Goal: Check status: Check status

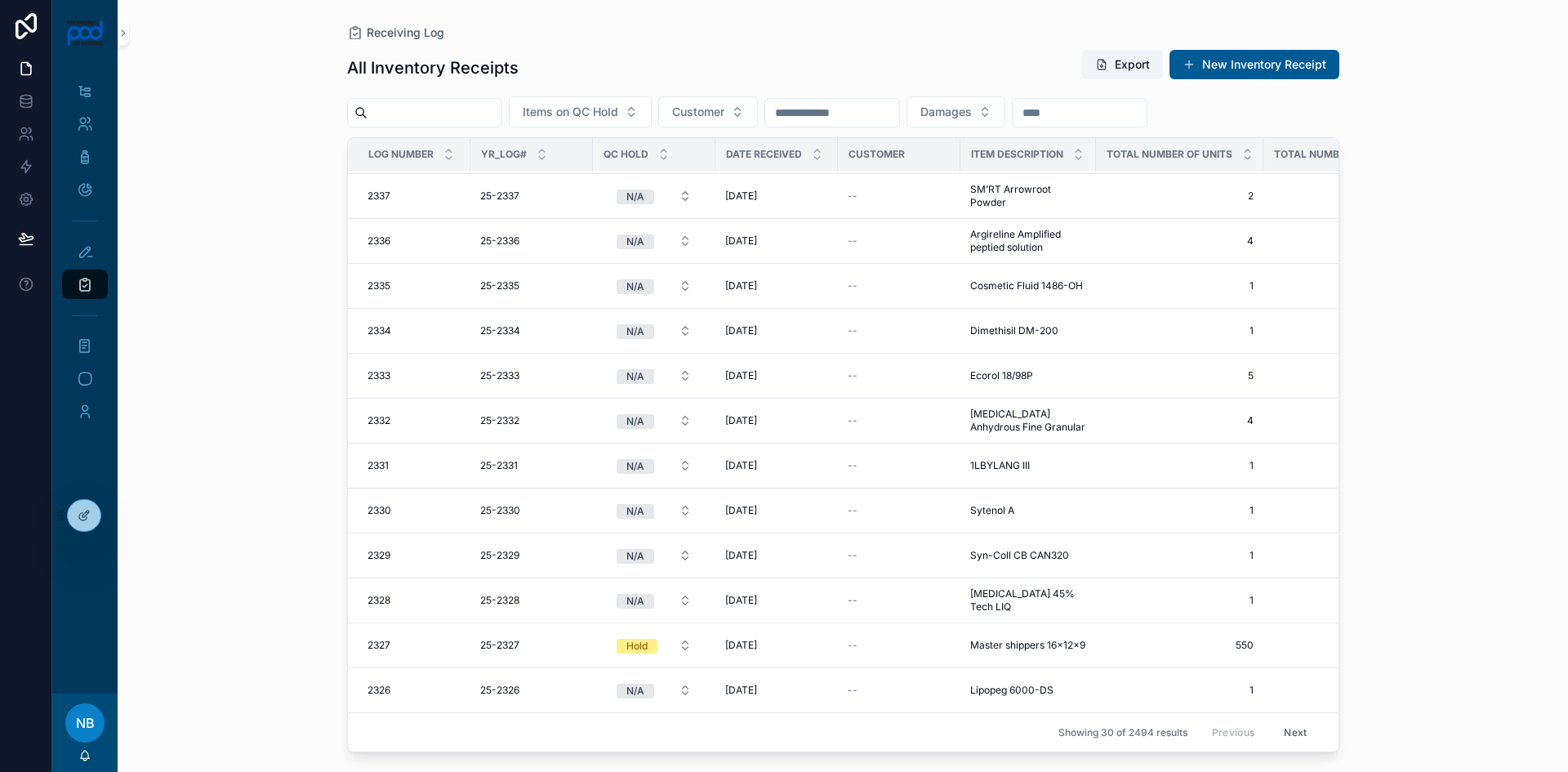
scroll to position [268, 0]
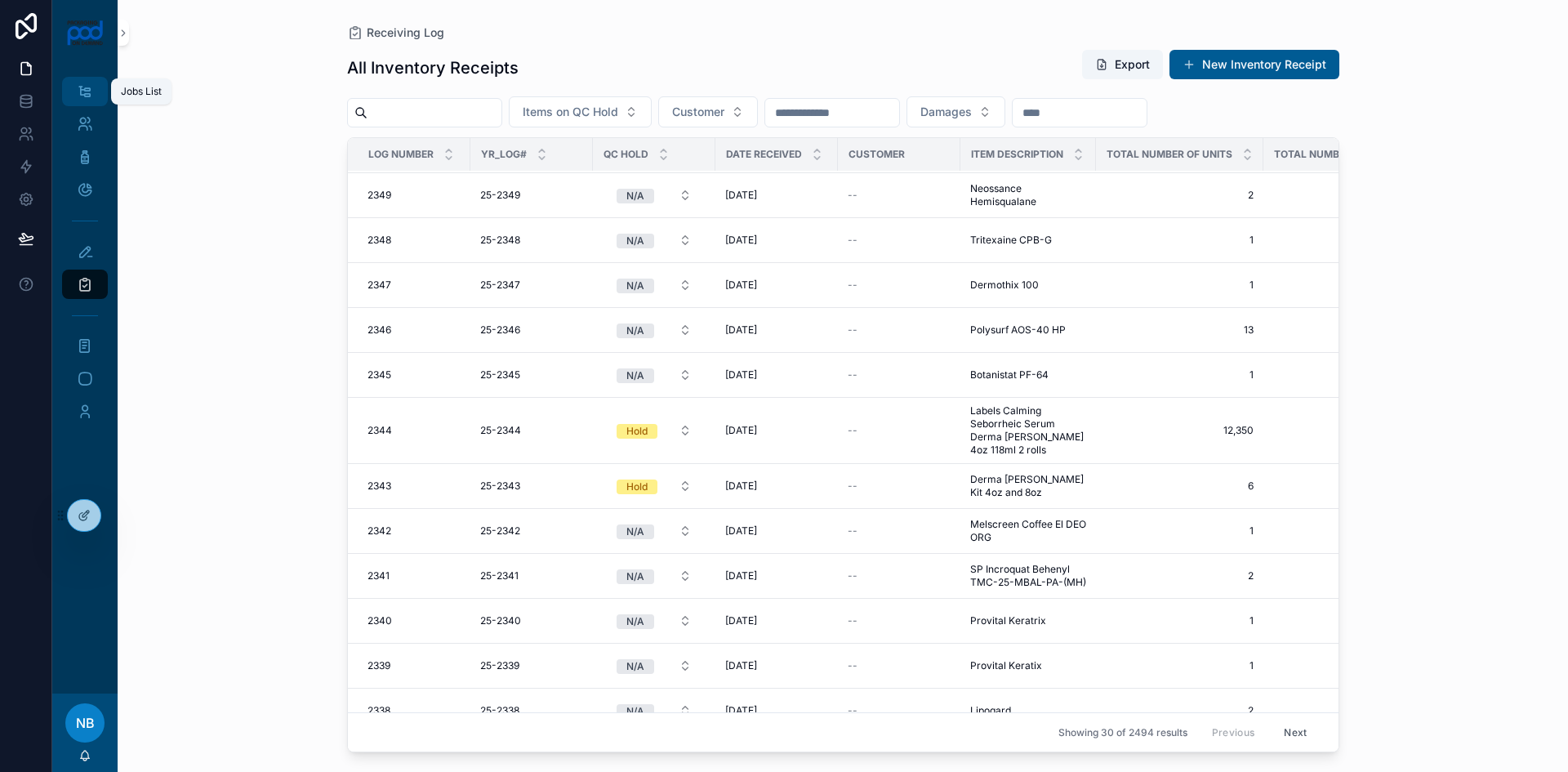
drag, startPoint x: 80, startPoint y: 93, endPoint x: 319, endPoint y: 228, distance: 274.5
click at [80, 93] on icon "scrollable content" at bounding box center [85, 91] width 16 height 17
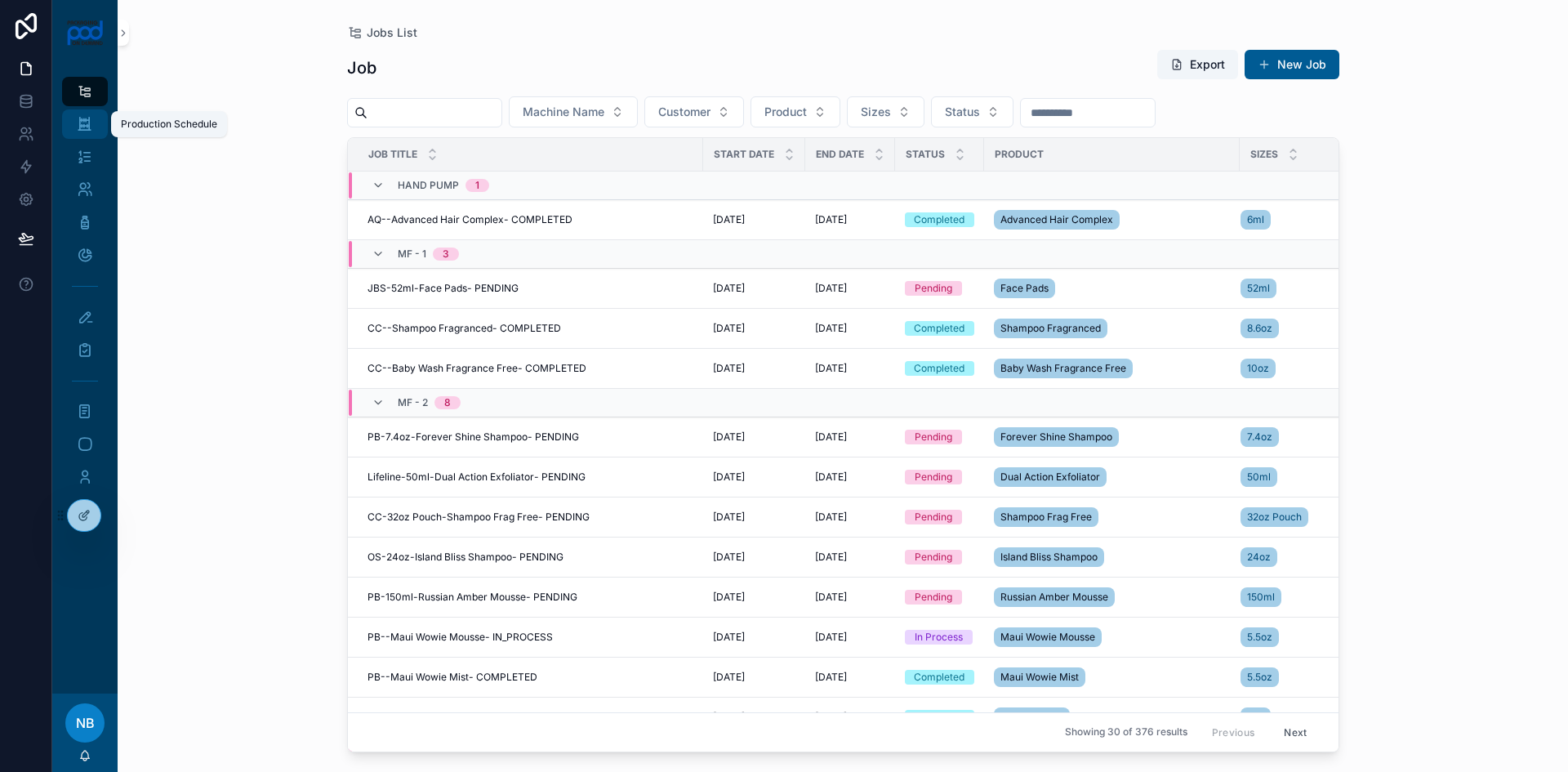
click at [80, 121] on icon "scrollable content" at bounding box center [85, 123] width 16 height 17
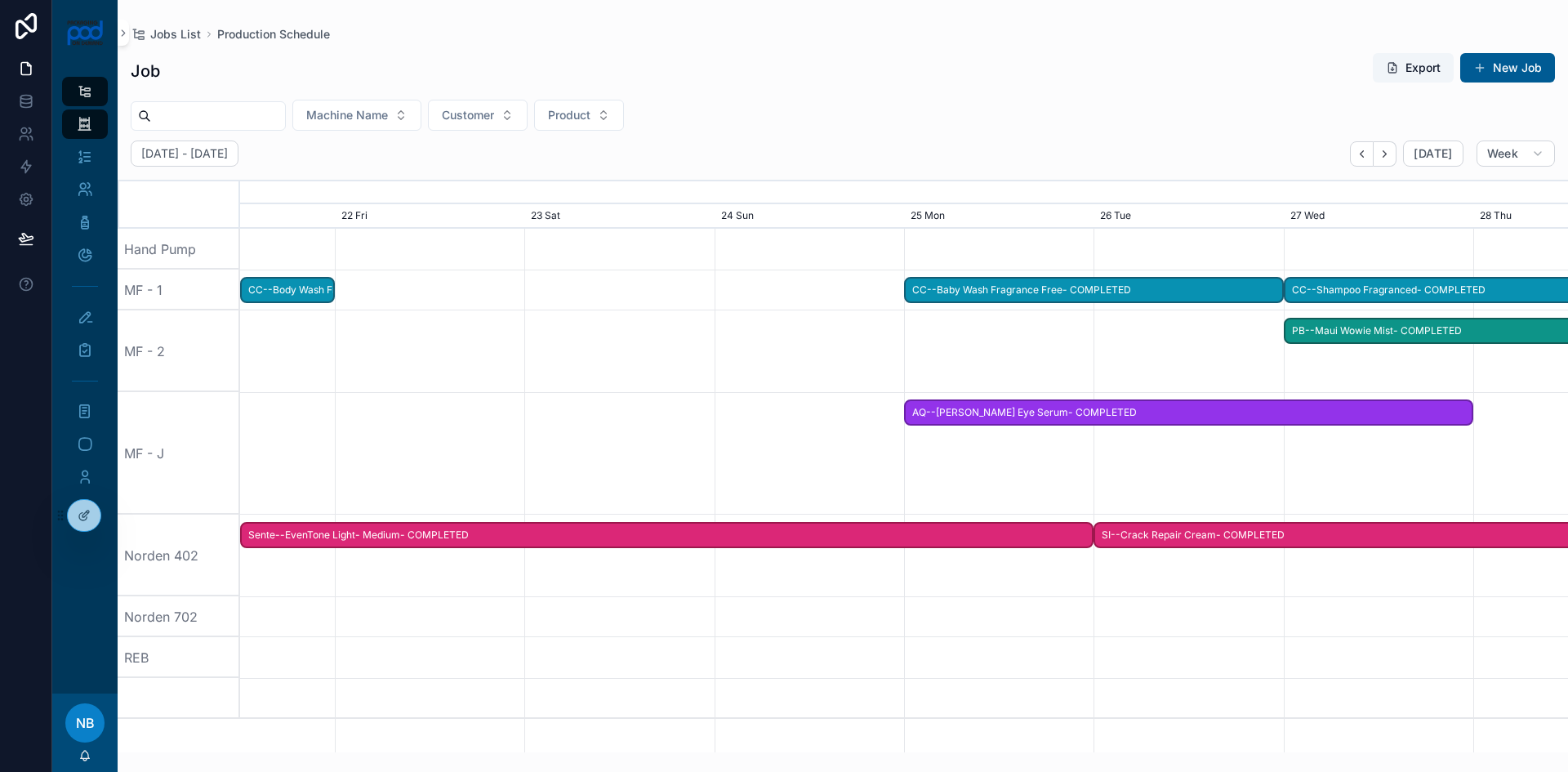
scroll to position [0, 1992]
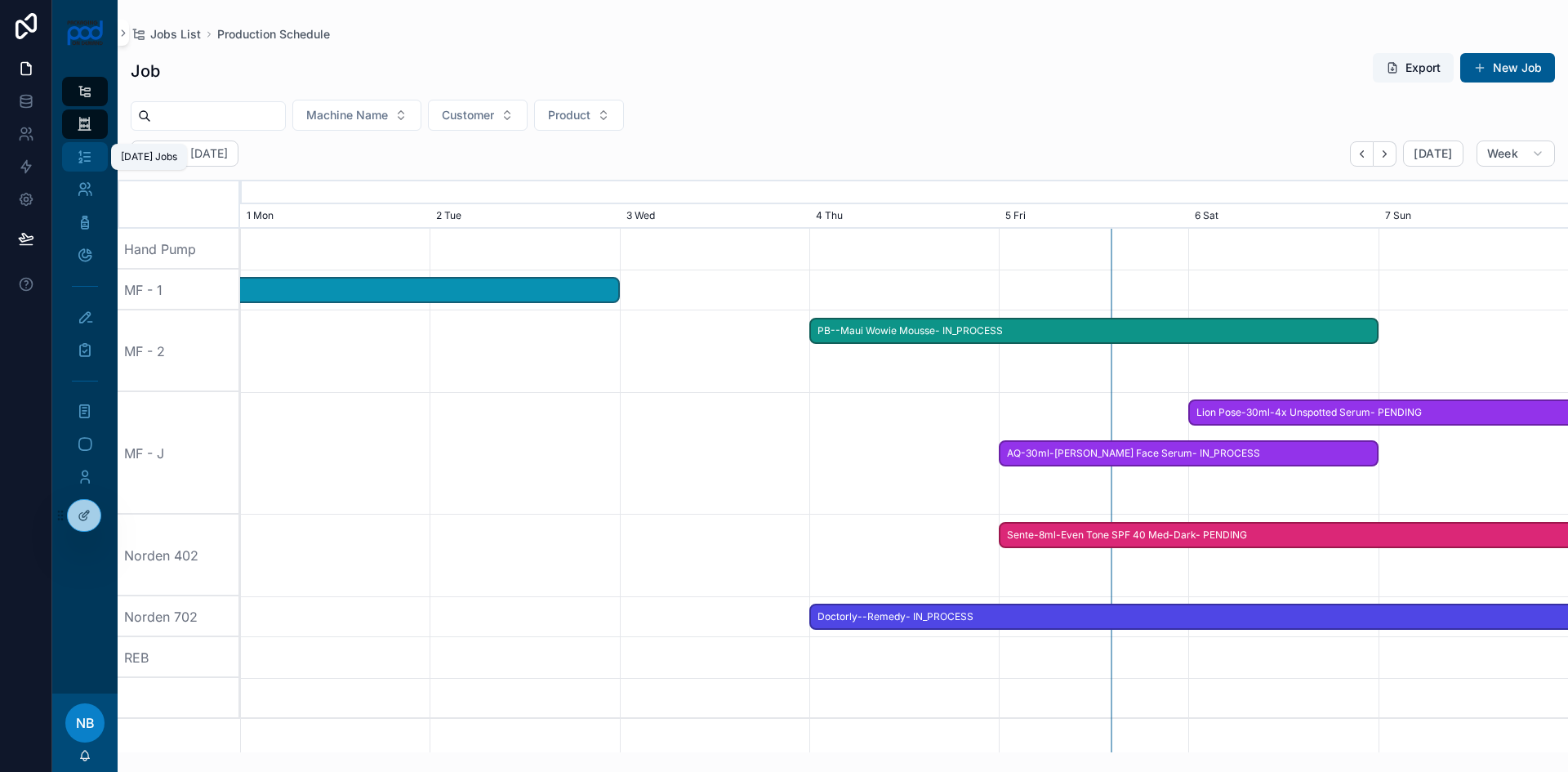
click at [77, 152] on icon "scrollable content" at bounding box center [85, 157] width 17 height 17
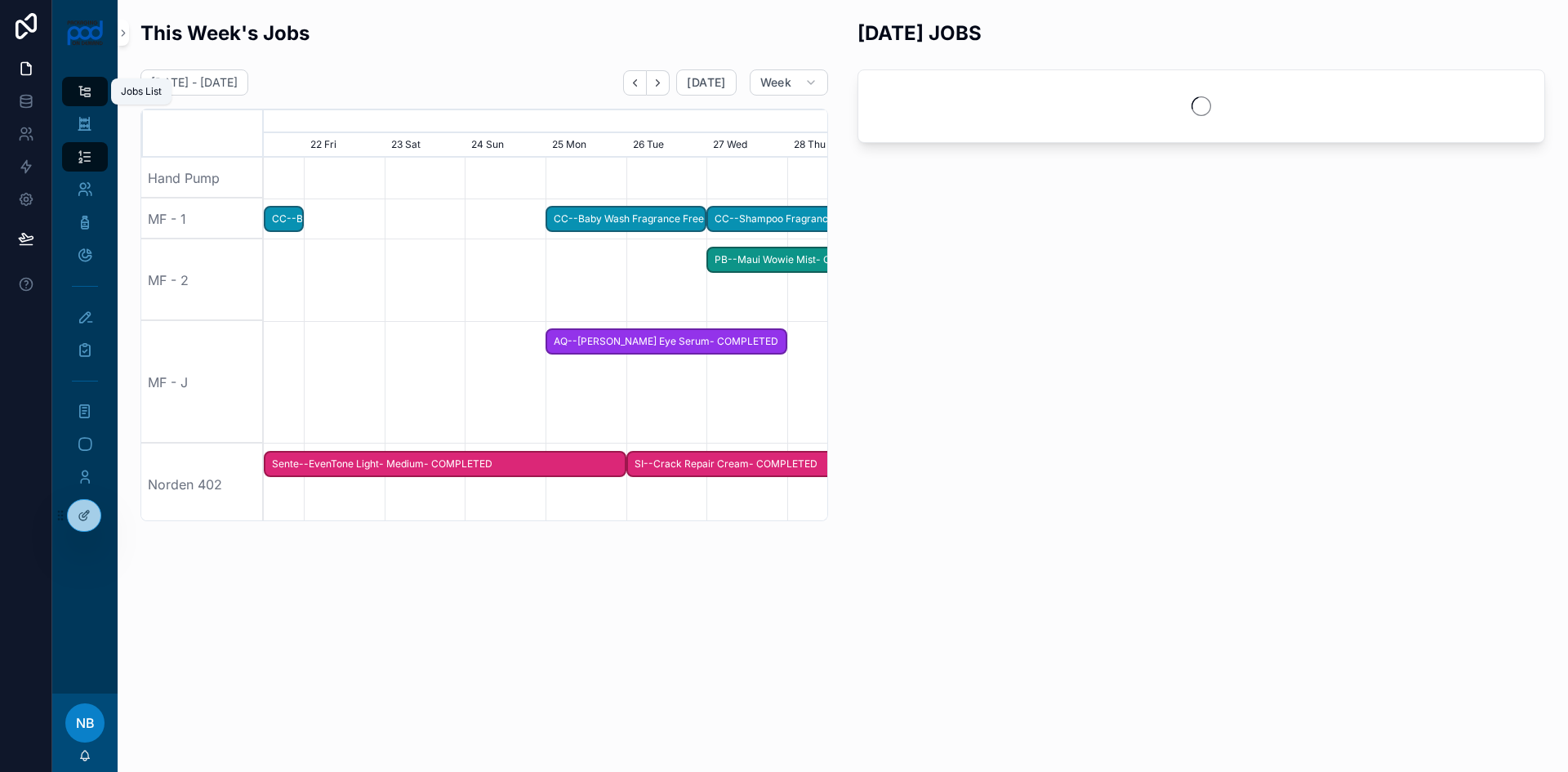
click at [93, 82] on div "Jobs List" at bounding box center [85, 91] width 26 height 26
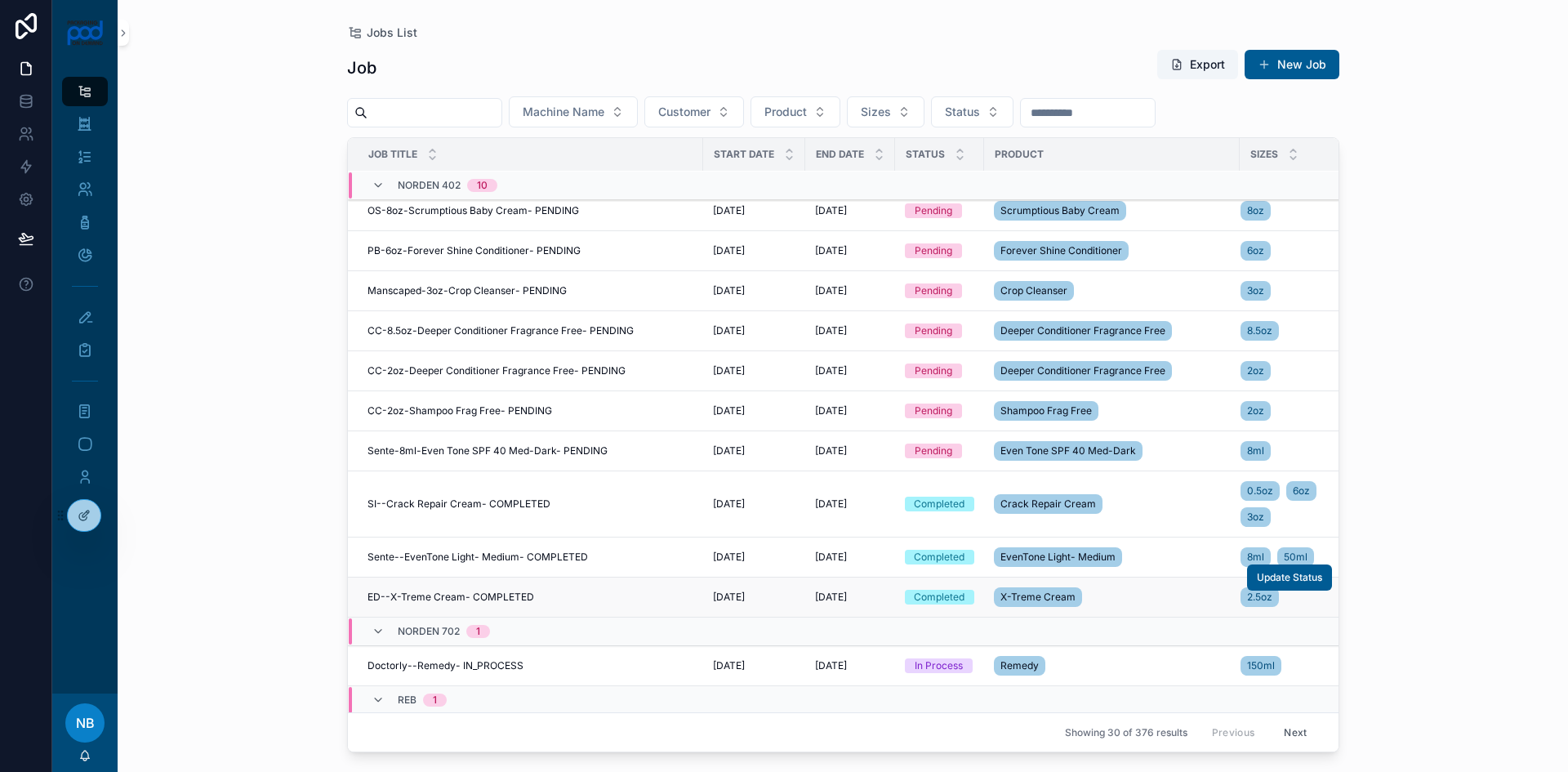
scroll to position [909, 0]
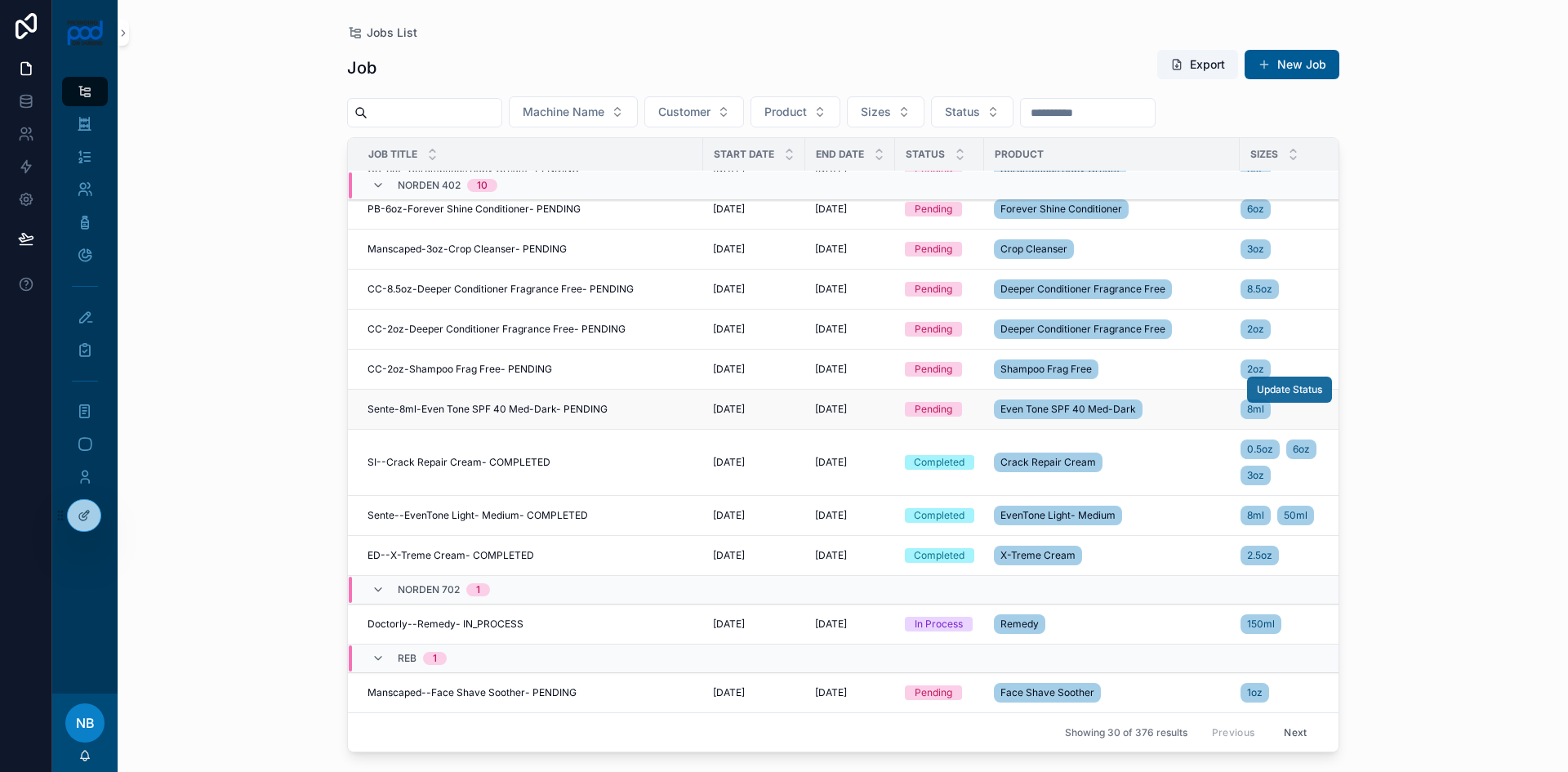
click at [1272, 384] on button "Update Status" at bounding box center [1289, 389] width 85 height 26
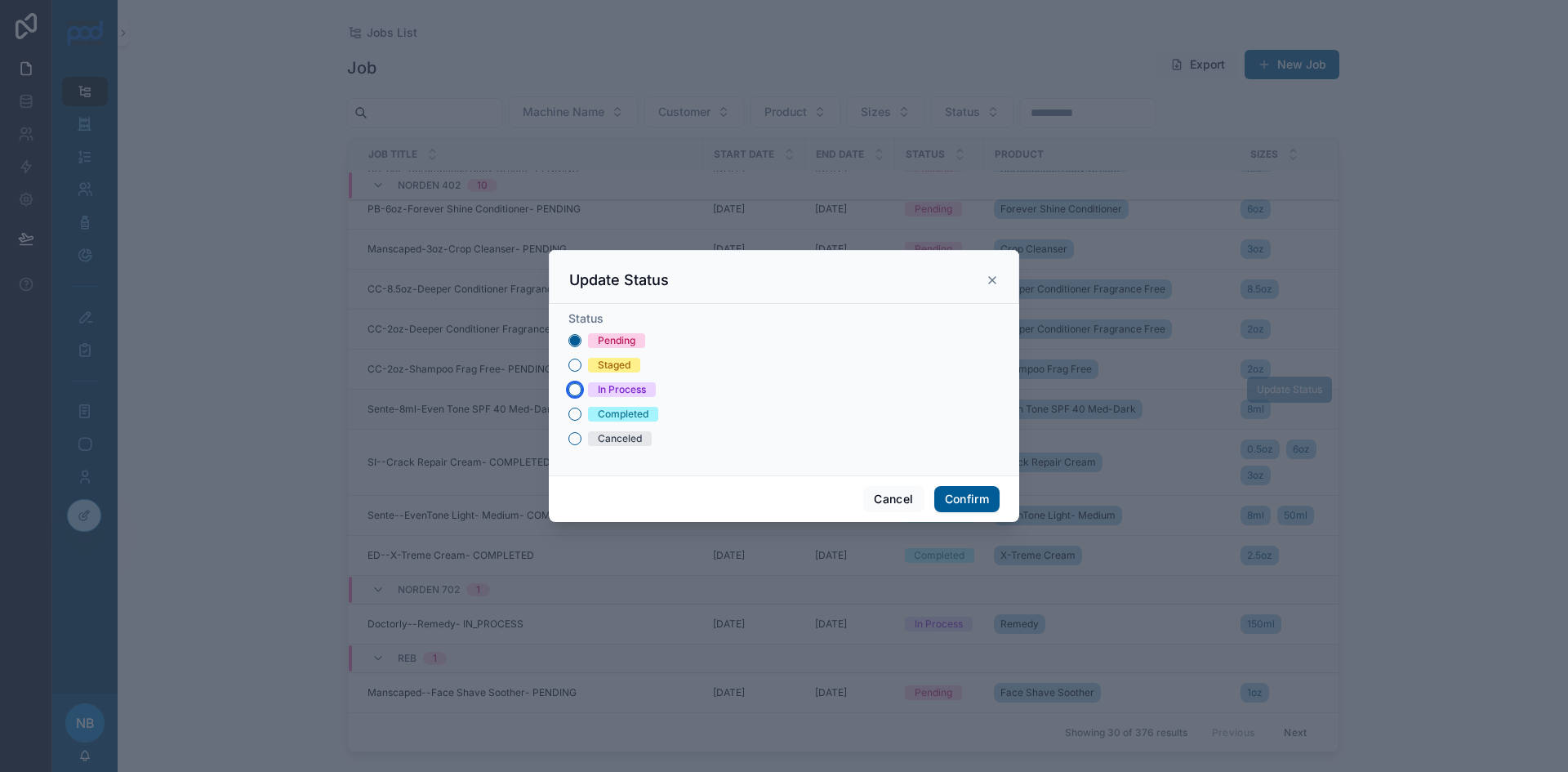
click at [579, 385] on button "In Process" at bounding box center [575, 389] width 13 height 13
click at [958, 494] on button "Confirm" at bounding box center [966, 499] width 65 height 26
